Goal: Transaction & Acquisition: Purchase product/service

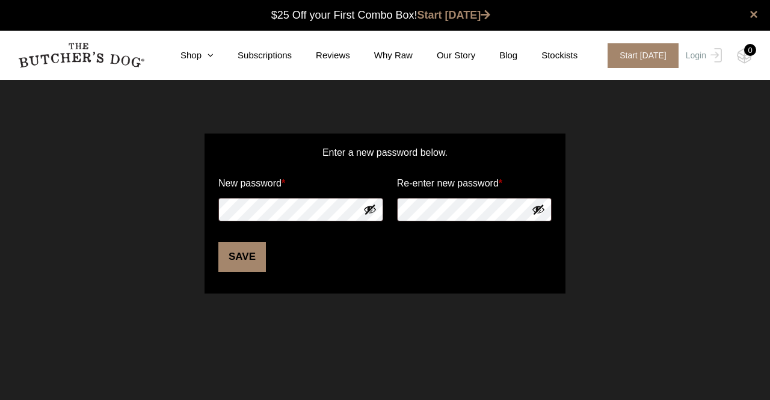
click at [654, 251] on div "Enter a new password below. New password * Re-enter new password * Save" at bounding box center [385, 213] width 770 height 220
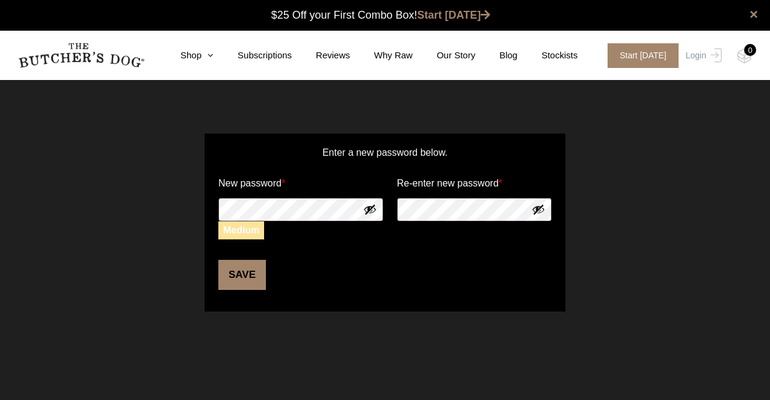
click at [250, 280] on button "Save" at bounding box center [241, 275] width 47 height 30
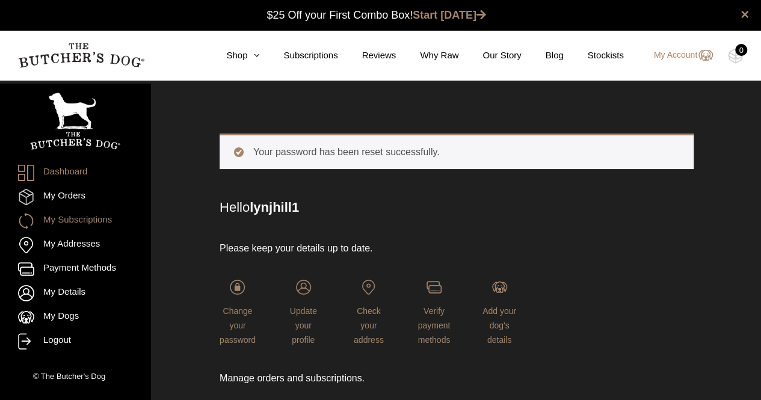
click at [58, 215] on link "My Subscriptions" at bounding box center [75, 221] width 114 height 16
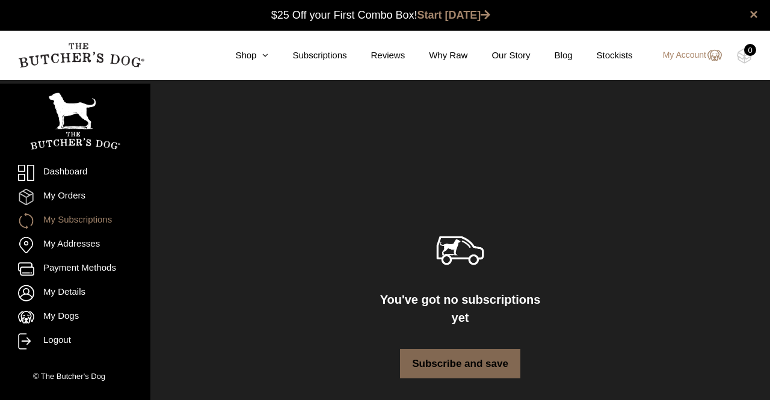
click at [432, 349] on link "Subscribe and save" at bounding box center [460, 364] width 120 height 30
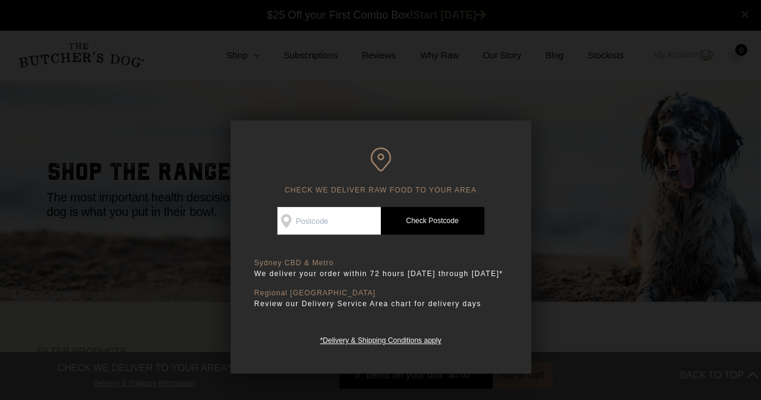
click at [311, 216] on input "Check Availability At" at bounding box center [328, 221] width 103 height 28
type input "2092"
click at [450, 216] on link "Check Postcode" at bounding box center [432, 221] width 103 height 28
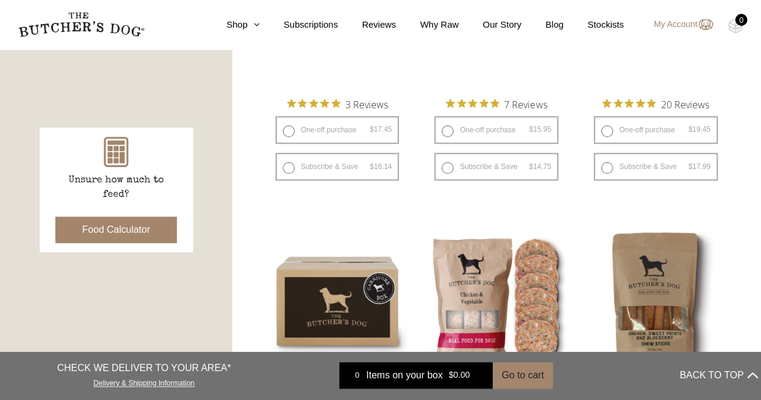
scroll to position [421, 0]
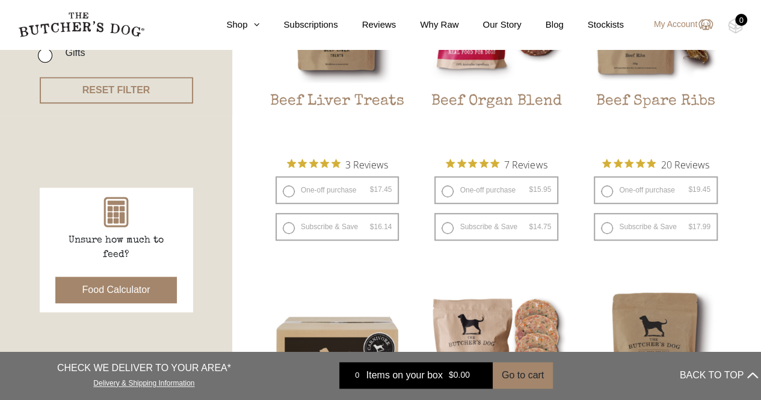
click at [124, 287] on button "Food Calculator" at bounding box center [116, 290] width 122 height 26
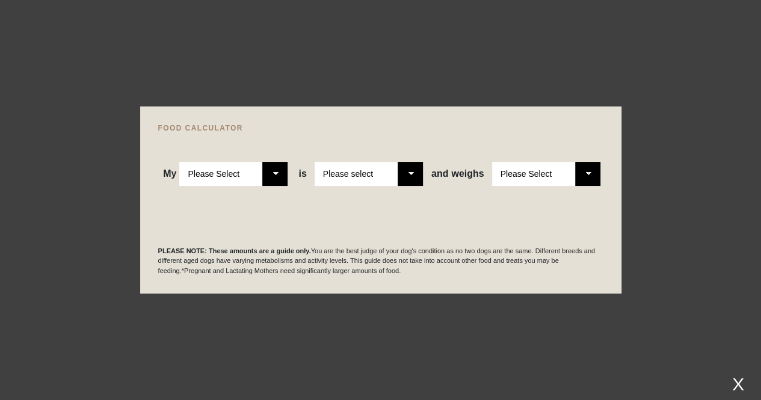
click at [275, 179] on select "Please Select Adult Dog Puppy" at bounding box center [233, 174] width 108 height 24
select select "puppy"
click at [180, 162] on select "Please Select Adult Dog Puppy" at bounding box center [233, 174] width 108 height 24
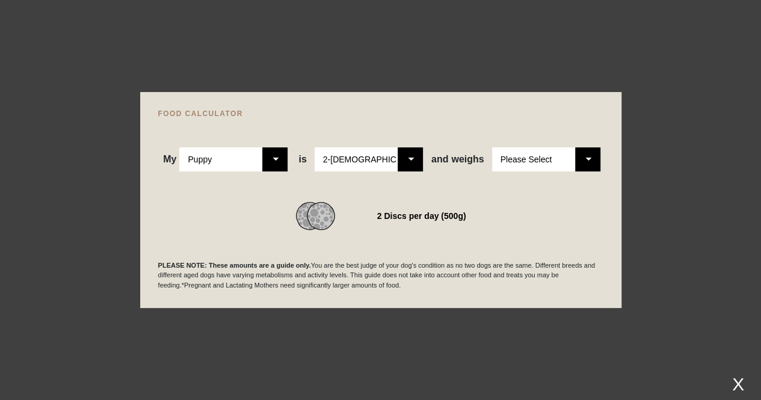
click at [415, 162] on select "Please Select 2-4 months old 4-5 months old 6-8 months old 8-12 months old" at bounding box center [368, 159] width 108 height 24
select select "8"
click at [315, 147] on select "Please Select 2-4 months old 4-5 months old 6-8 months old 8-12 months old" at bounding box center [368, 159] width 108 height 24
click at [588, 156] on select "Please Select 1kg 2kg 3kg 4kg 5kg 6kg 7kg 8kg 9kg 10kg 11kg 12kg 13kg 14kg 15kg…" at bounding box center [546, 159] width 108 height 24
select select "7"
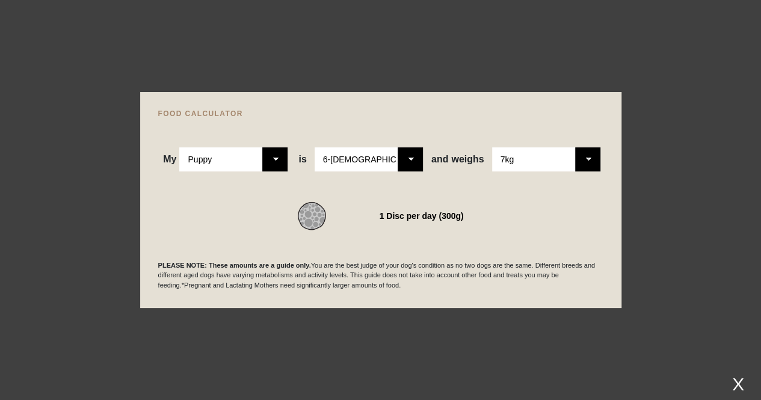
click at [492, 147] on select "Please Select 1kg 2kg 3kg 4kg 5kg 6kg 7kg 8kg 9kg 10kg 11kg 12kg 13kg 14kg 15kg…" at bounding box center [546, 159] width 108 height 24
click at [740, 383] on div "X" at bounding box center [738, 384] width 22 height 20
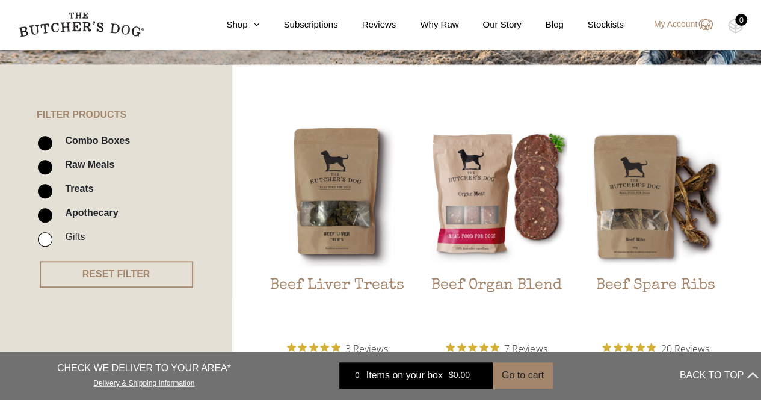
scroll to position [240, 0]
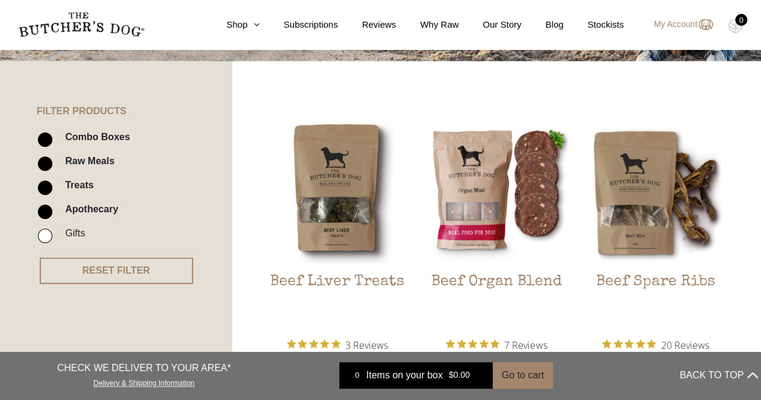
click at [46, 216] on input "Apothecary" at bounding box center [45, 211] width 14 height 14
checkbox input "false"
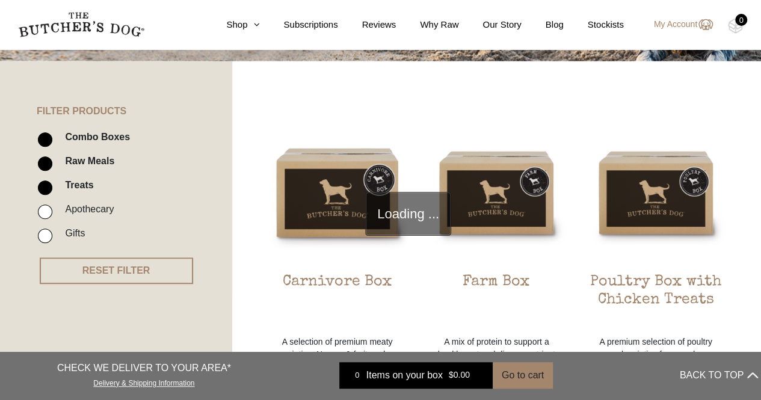
scroll to position [272, 0]
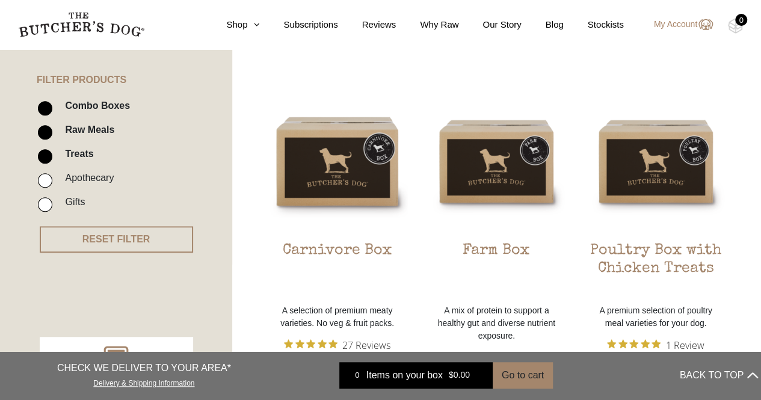
click at [48, 130] on input "Raw Meals" at bounding box center [45, 132] width 14 height 14
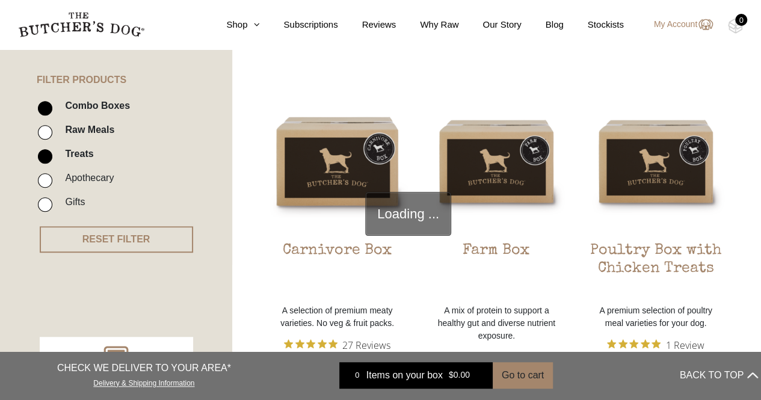
click at [48, 130] on input "Raw Meals" at bounding box center [45, 132] width 14 height 14
checkbox input "true"
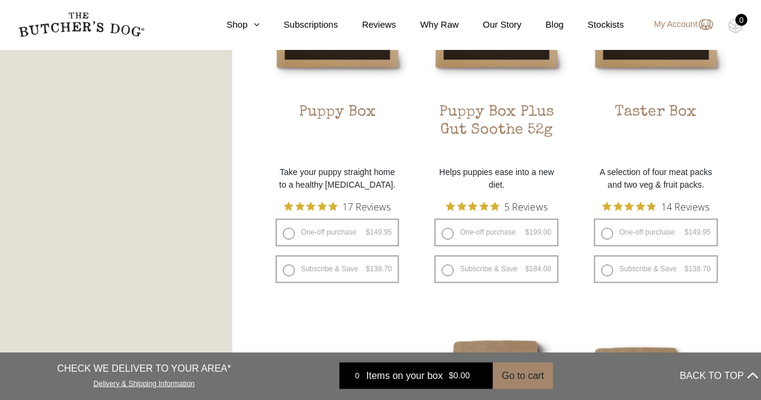
scroll to position [830, 0]
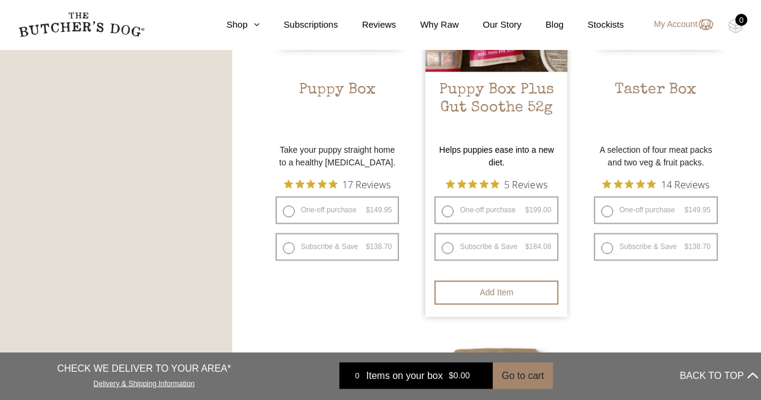
click at [449, 249] on label "Subscribe & Save $ 199.00 Original price was: $199.00. $ 184.08 Current price i…" at bounding box center [496, 247] width 124 height 28
radio input "true"
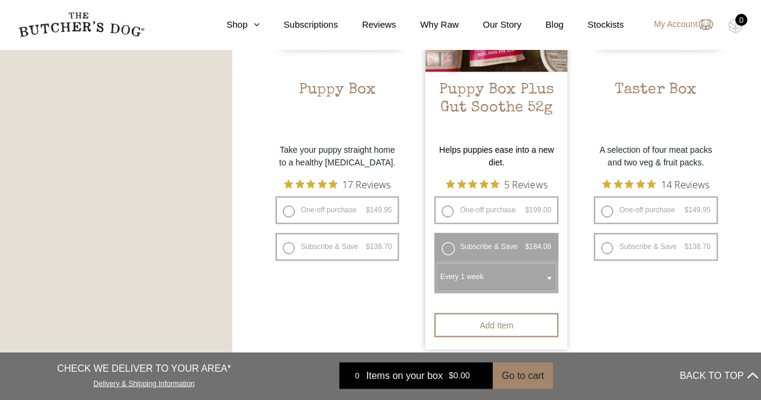
click at [552, 274] on span at bounding box center [549, 278] width 12 height 28
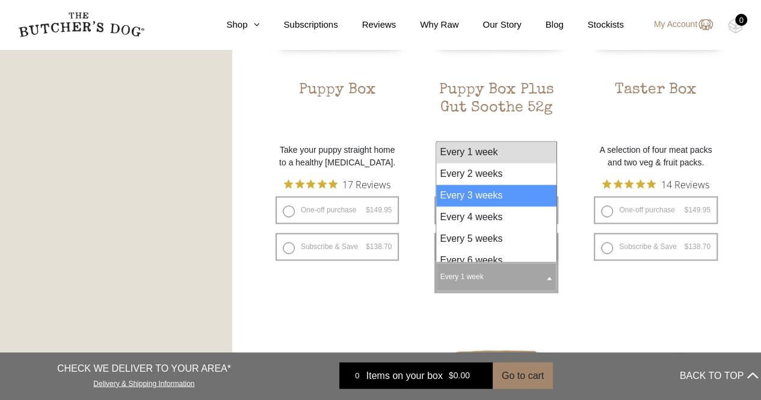
select select "3_week"
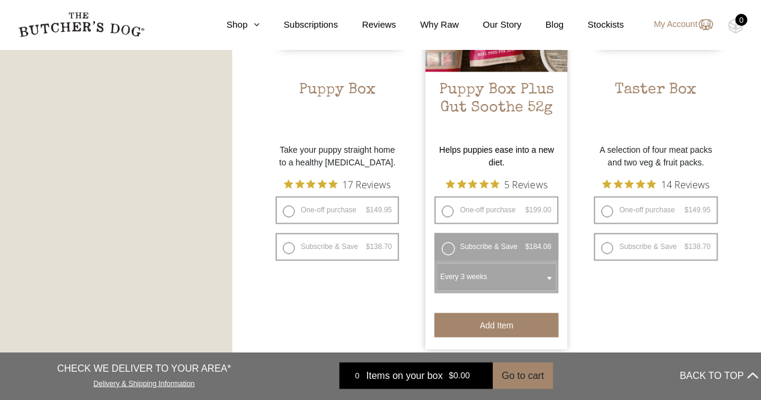
click at [483, 330] on button "Add item" at bounding box center [496, 325] width 124 height 24
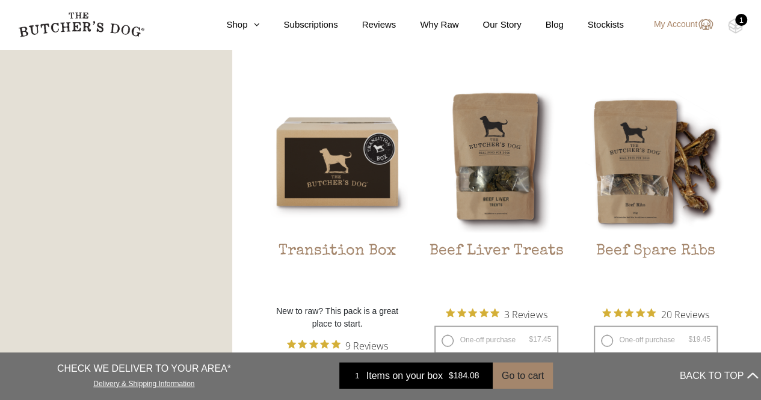
scroll to position [1129, 0]
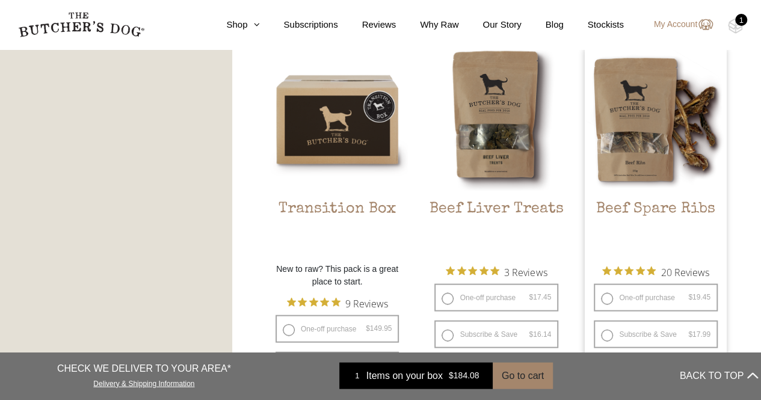
click at [637, 120] on img at bounding box center [655, 119] width 142 height 142
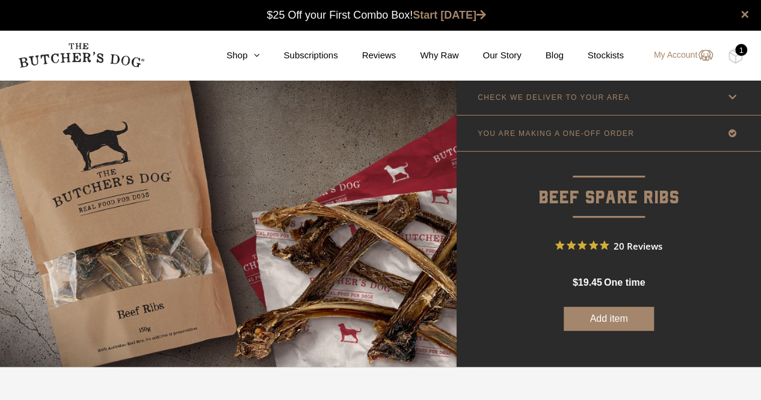
scroll to position [128, 0]
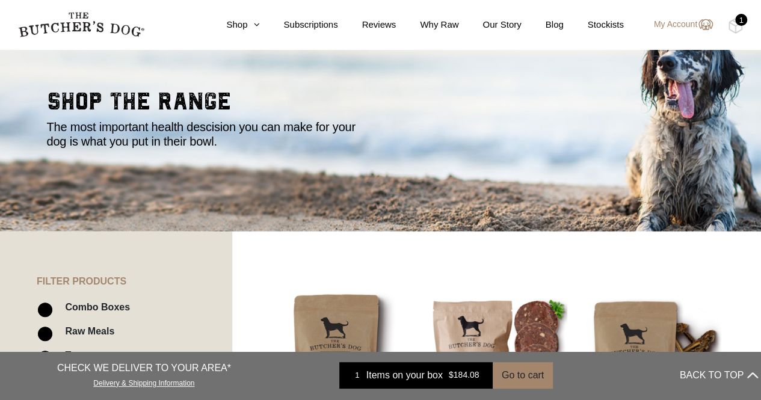
scroll to position [263, 0]
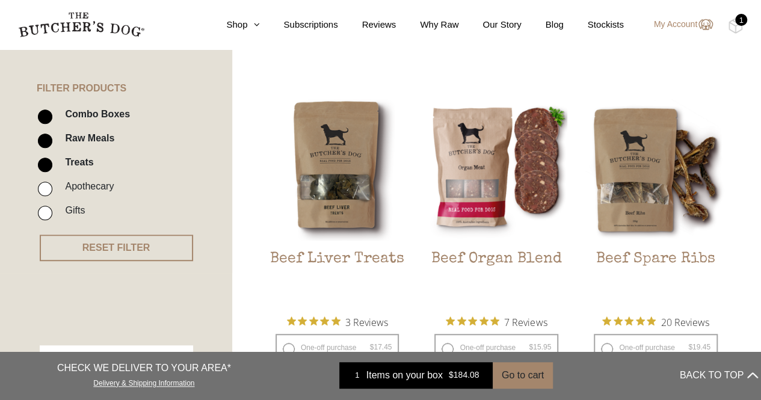
click at [48, 135] on input "Raw Meals" at bounding box center [45, 140] width 14 height 14
checkbox input "false"
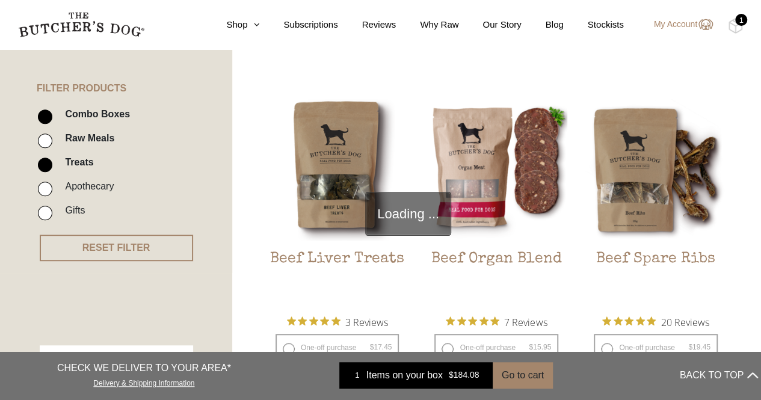
click at [47, 112] on input "Combo Boxes" at bounding box center [45, 116] width 14 height 14
checkbox input "false"
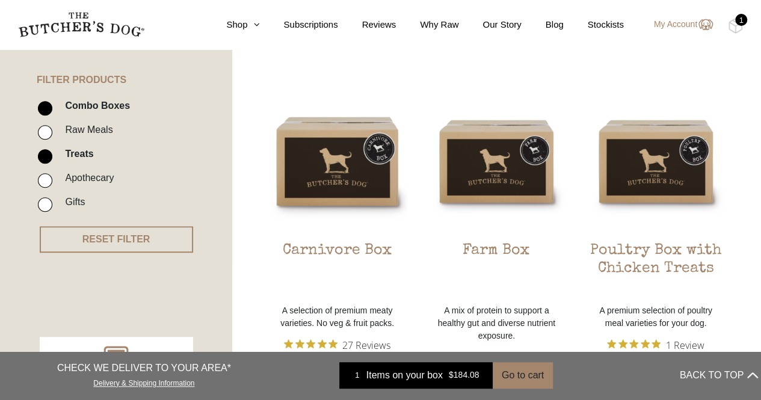
scroll to position [271, 0]
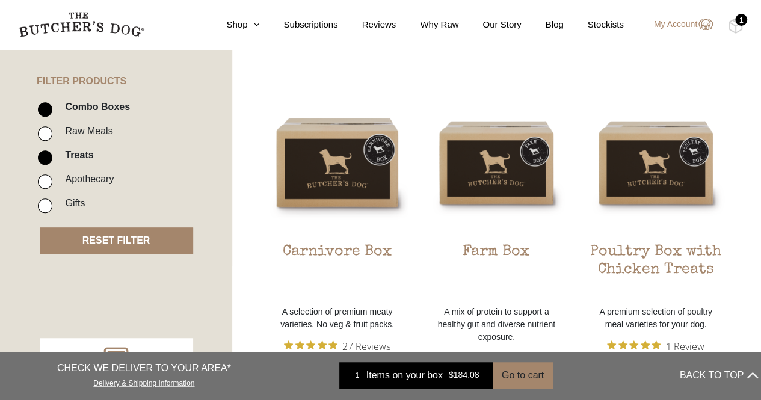
click at [88, 234] on button "RESET FILTER" at bounding box center [116, 240] width 153 height 26
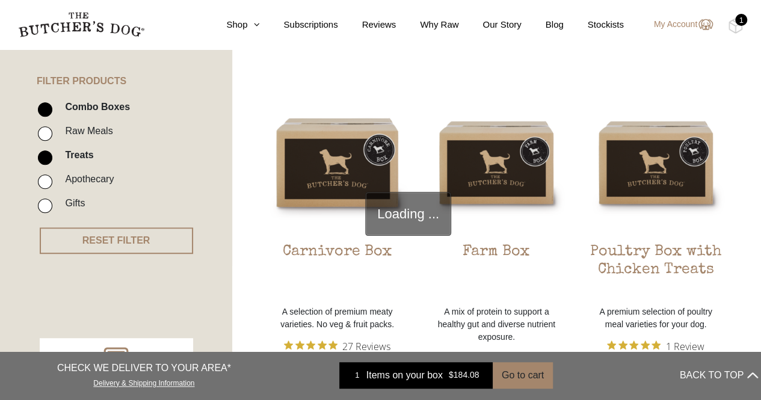
scroll to position [272, 0]
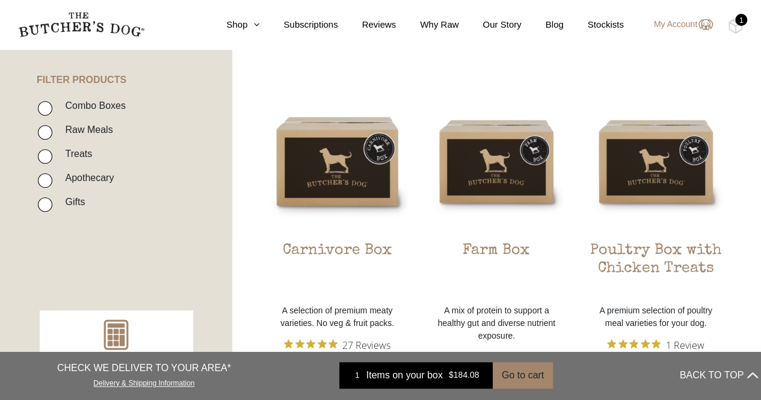
click at [48, 155] on input "Treats" at bounding box center [45, 156] width 14 height 14
checkbox input "true"
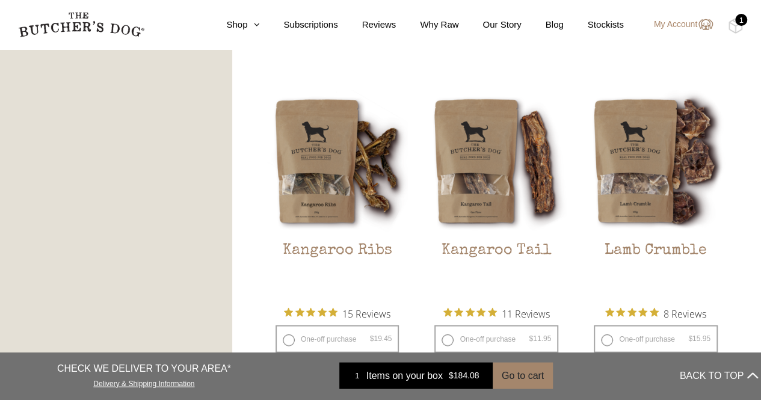
scroll to position [1054, 0]
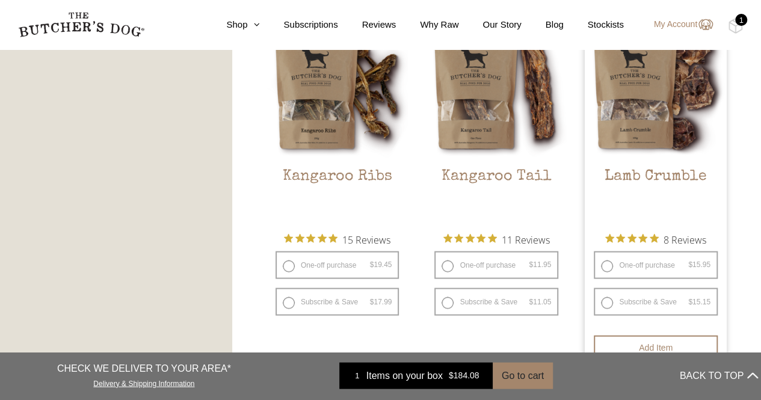
click at [637, 102] on img at bounding box center [655, 87] width 142 height 142
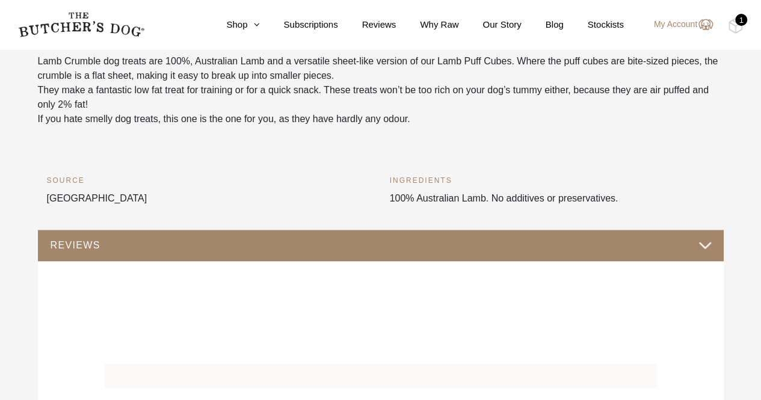
scroll to position [366, 0]
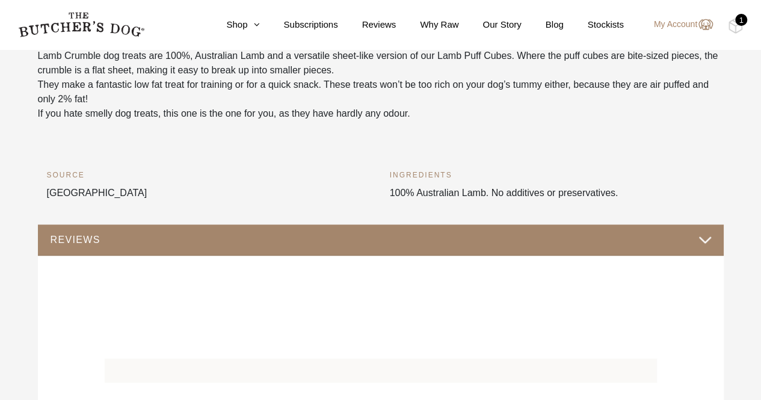
click at [706, 239] on button "REVIEWS" at bounding box center [380, 239] width 661 height 16
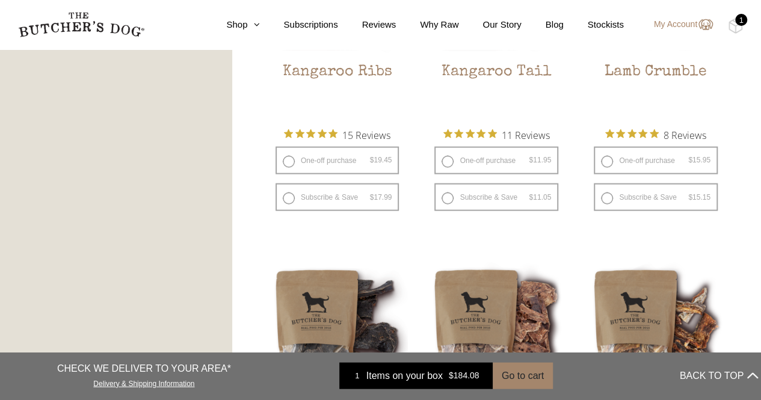
scroll to position [1234, 0]
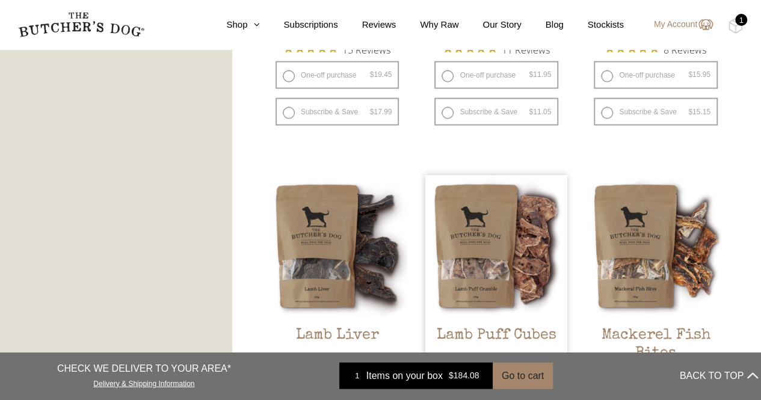
click at [492, 247] on img at bounding box center [496, 246] width 142 height 142
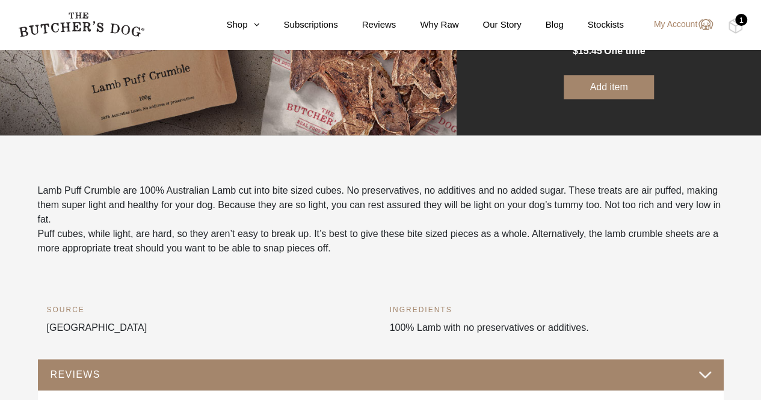
scroll to position [180, 0]
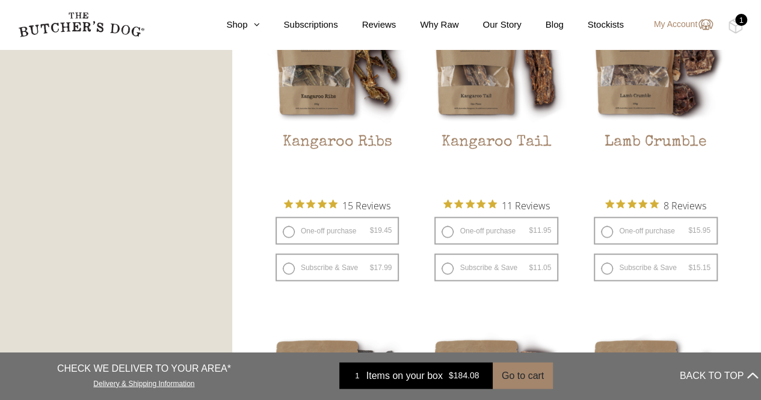
scroll to position [1053, 0]
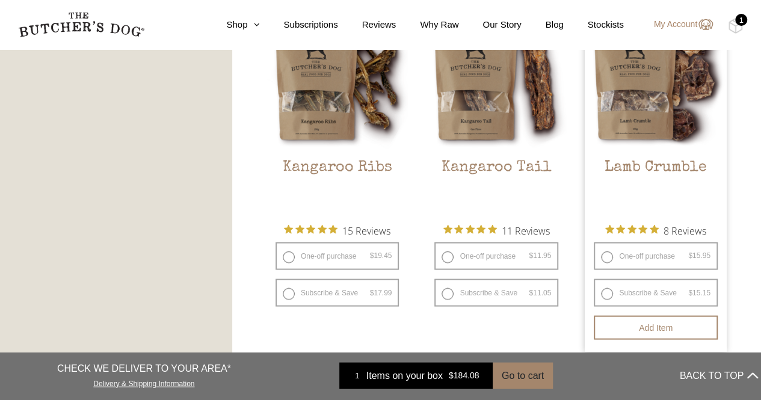
click at [606, 254] on label "One-off purchase $ 15.95 — or subscribe and save 5%" at bounding box center [655, 256] width 124 height 28
radio input "true"
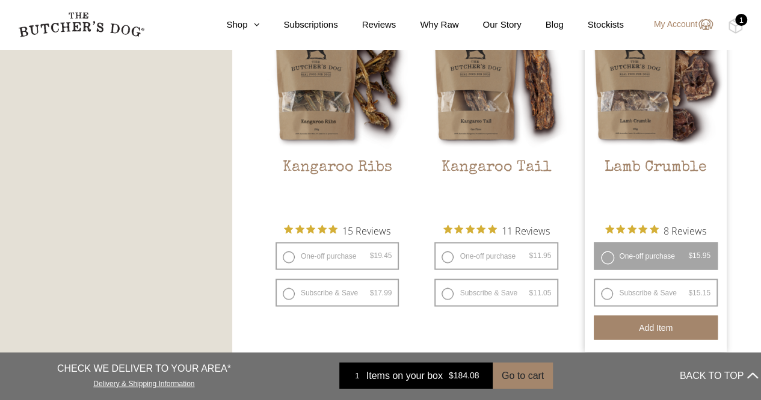
click at [667, 329] on button "Add item" at bounding box center [655, 327] width 124 height 24
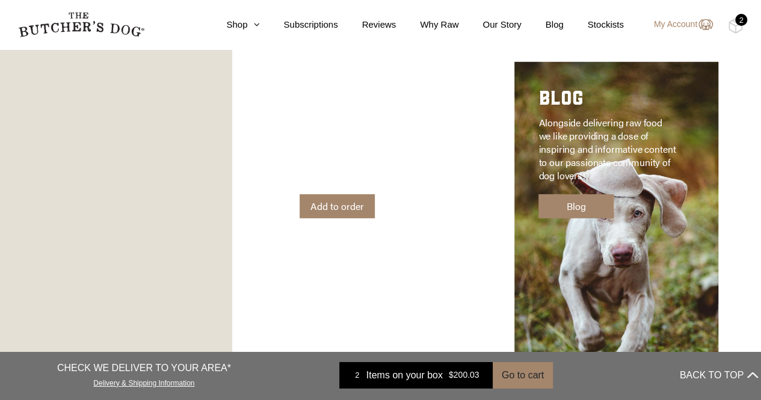
scroll to position [1564, 0]
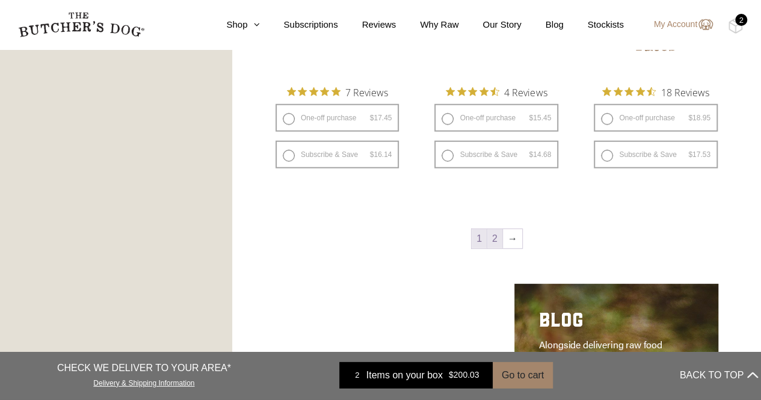
click at [494, 233] on link "2" at bounding box center [494, 238] width 15 height 19
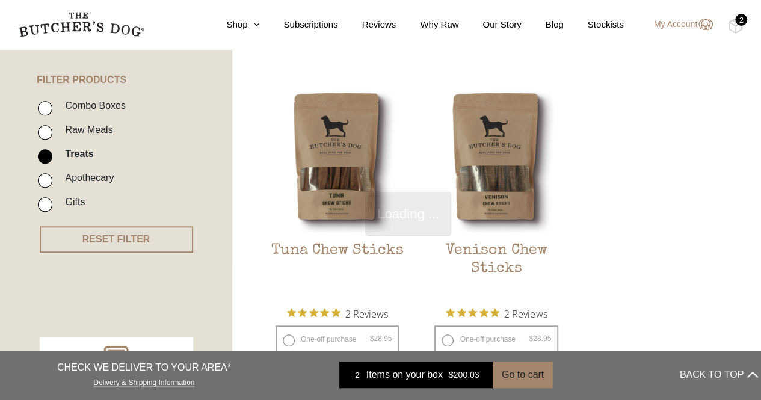
scroll to position [272, 0]
click at [484, 161] on img at bounding box center [496, 161] width 142 height 142
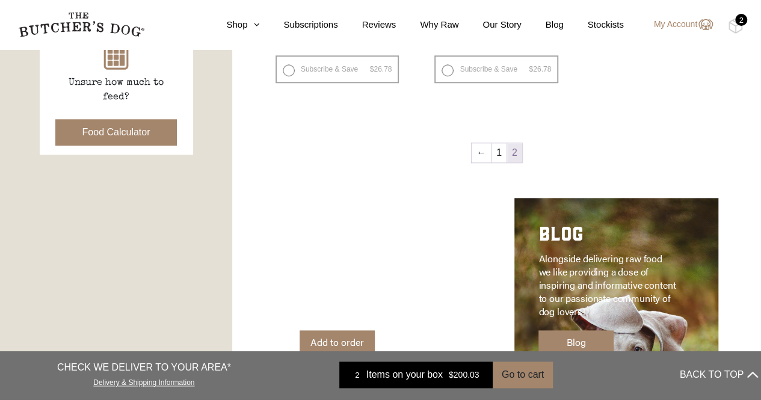
scroll to position [524, 0]
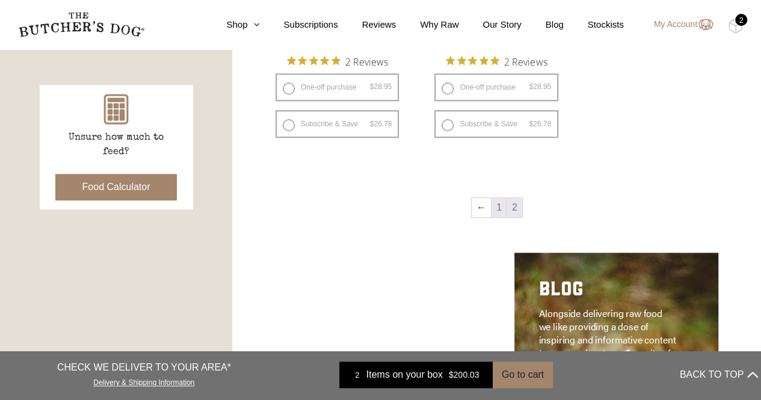
click at [498, 204] on link "1" at bounding box center [498, 207] width 15 height 19
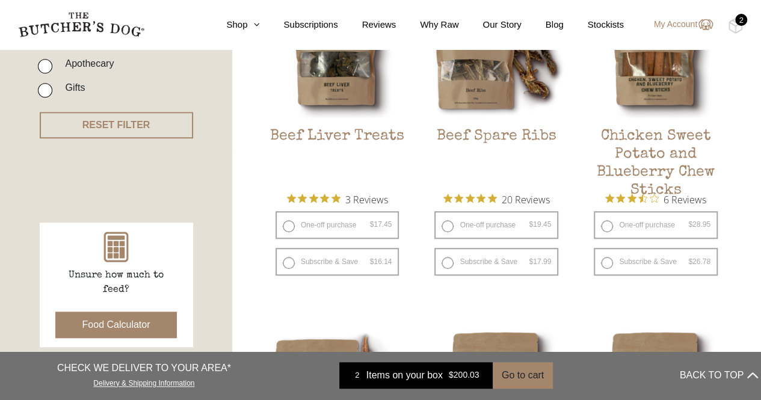
scroll to position [361, 0]
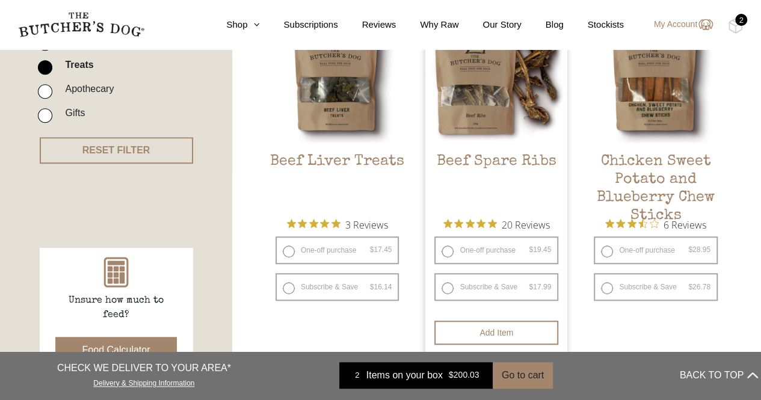
click at [522, 153] on h2 "Beef Spare Ribs" at bounding box center [496, 181] width 142 height 57
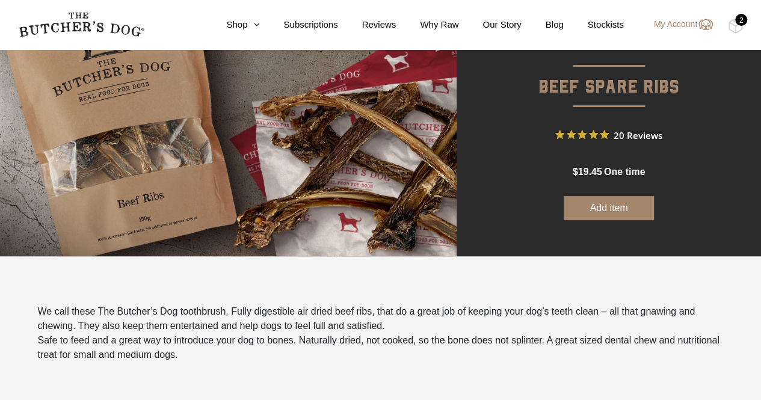
scroll to position [98, 0]
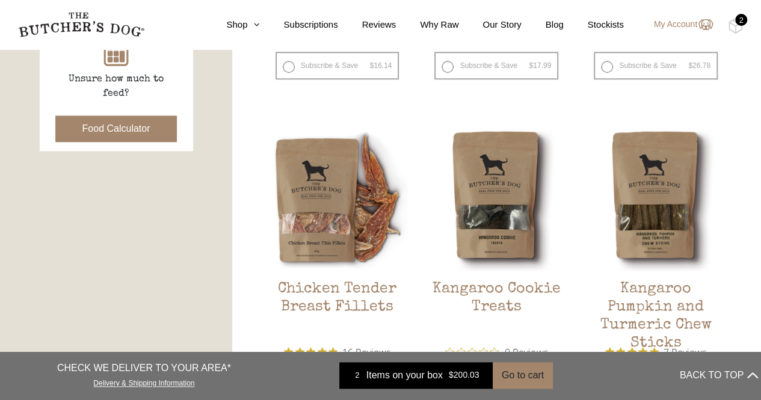
scroll to position [601, 0]
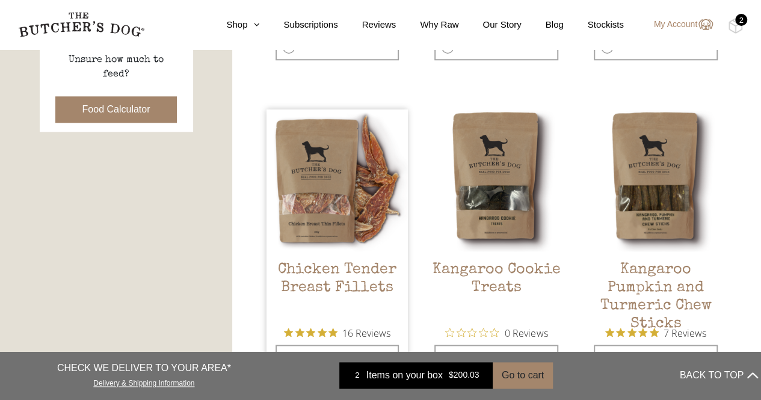
click at [317, 225] on img at bounding box center [337, 180] width 142 height 142
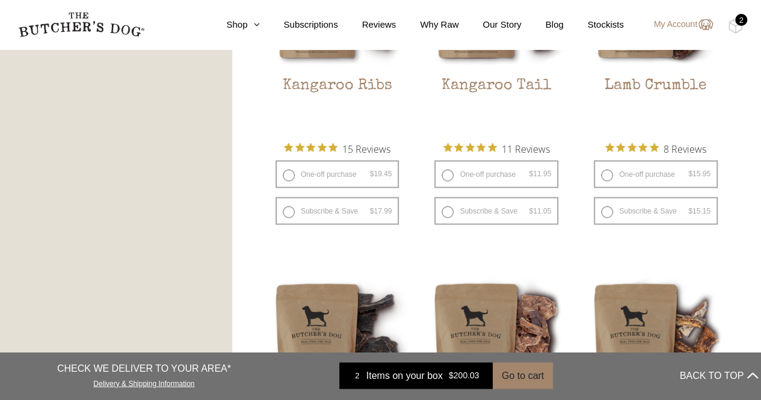
scroll to position [1082, 0]
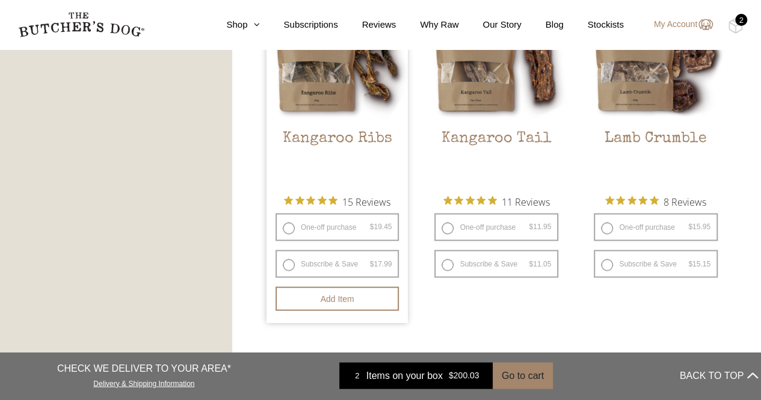
click at [364, 201] on span "15 Reviews" at bounding box center [366, 201] width 48 height 18
click at [316, 91] on img at bounding box center [337, 49] width 142 height 142
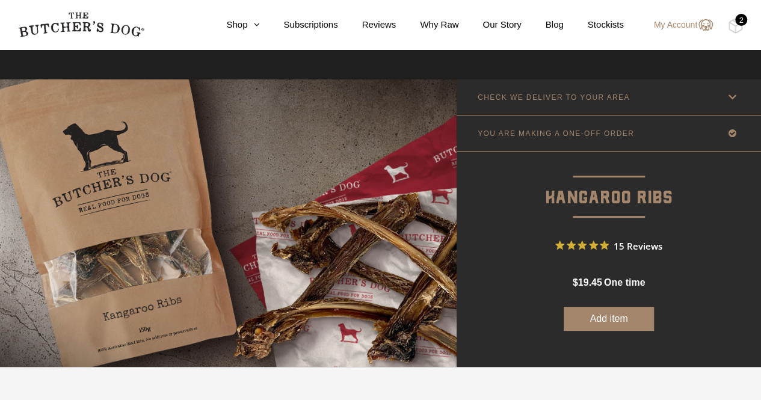
scroll to position [60, 0]
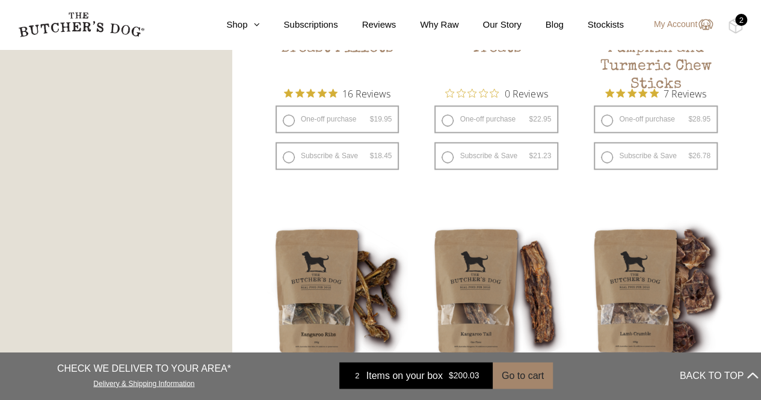
scroll to position [988, 0]
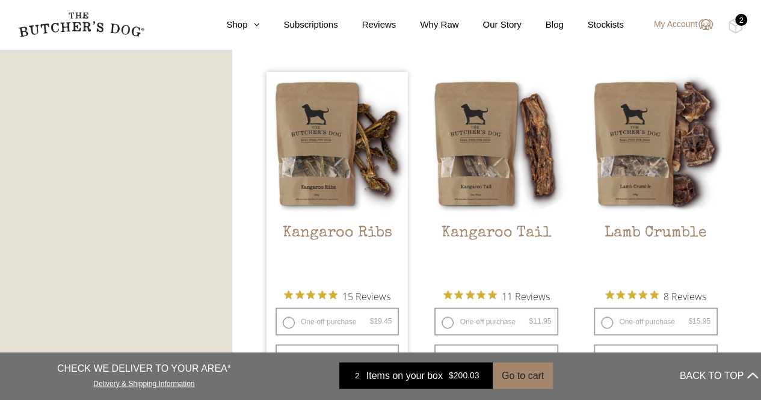
click at [292, 321] on label "One-off purchase $ 19.45 — or subscribe and save 7.5%" at bounding box center [337, 321] width 124 height 28
radio input "true"
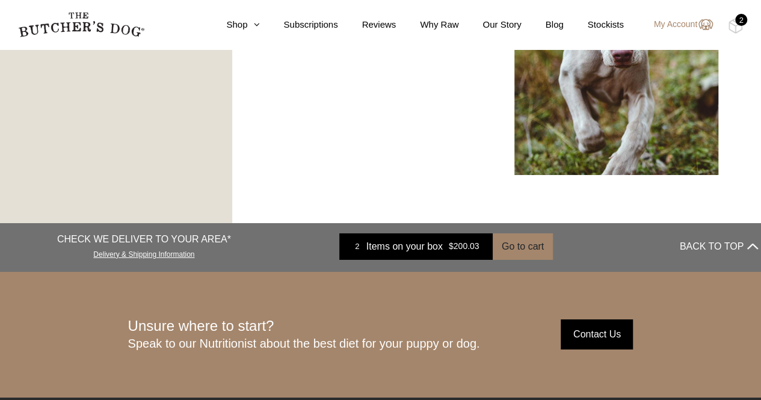
scroll to position [2088, 0]
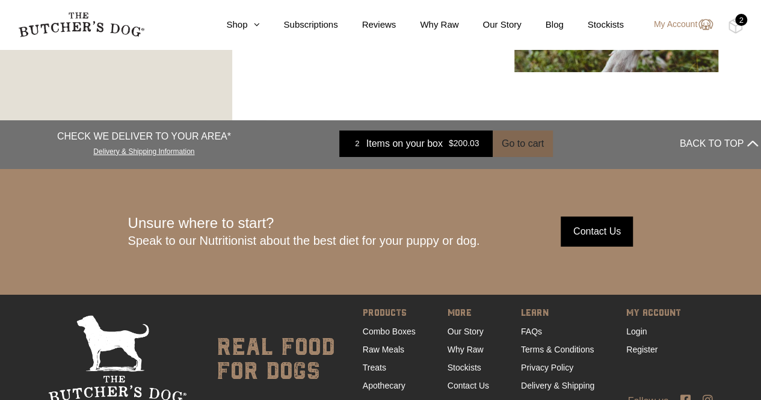
click at [524, 147] on button "Go to cart" at bounding box center [522, 143] width 60 height 26
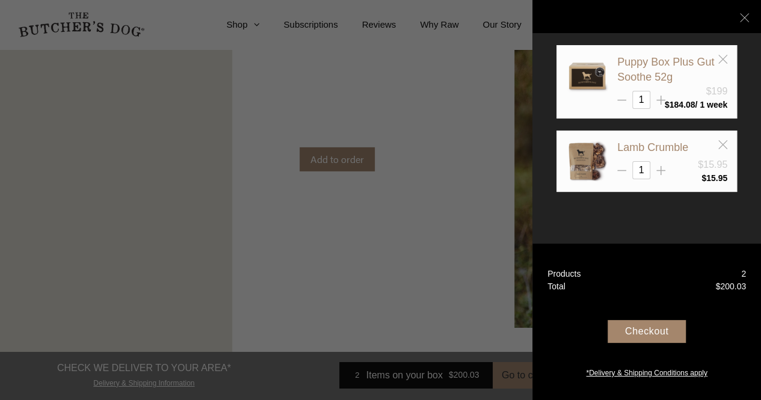
scroll to position [1788, 0]
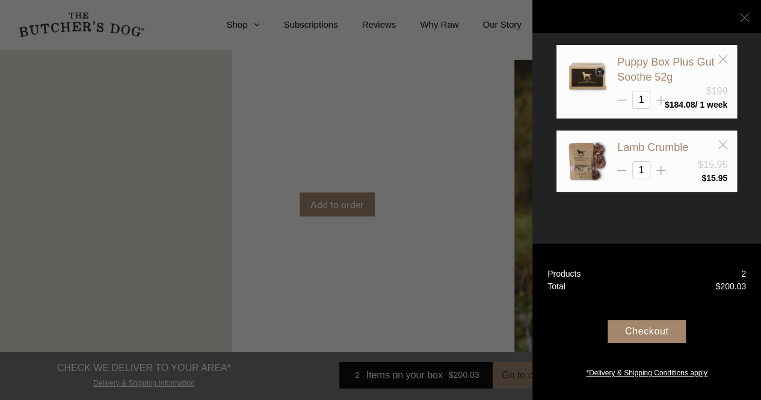
click at [743, 20] on icon at bounding box center [744, 17] width 9 height 9
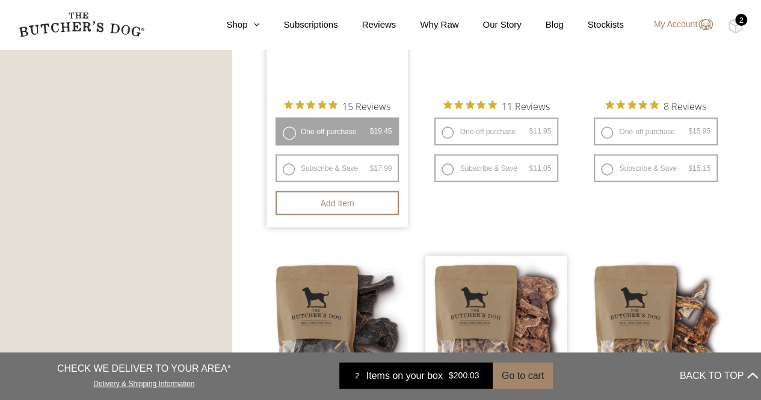
scroll to position [1186, 0]
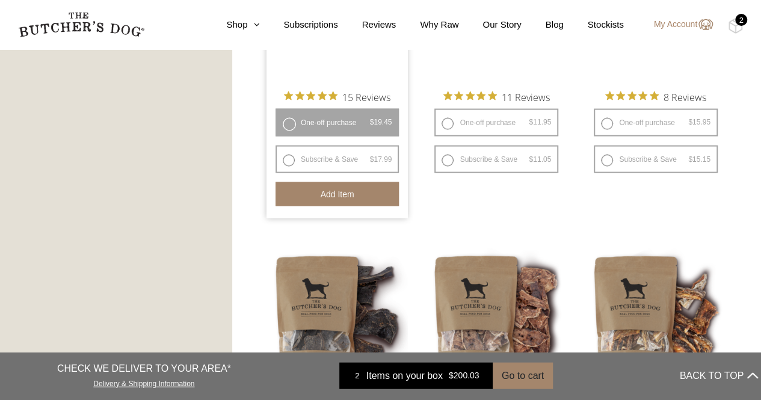
click at [333, 192] on button "Add item" at bounding box center [337, 194] width 124 height 24
click at [529, 381] on button "Go to cart" at bounding box center [522, 375] width 60 height 26
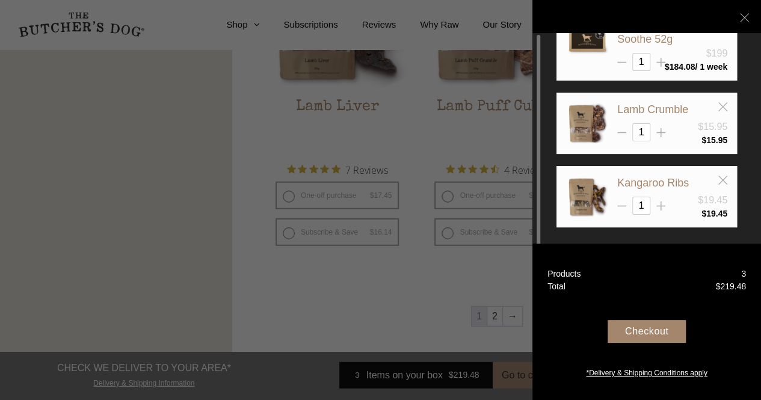
scroll to position [1487, 0]
click at [639, 335] on div "Checkout" at bounding box center [646, 331] width 78 height 23
